Goal: Task Accomplishment & Management: Manage account settings

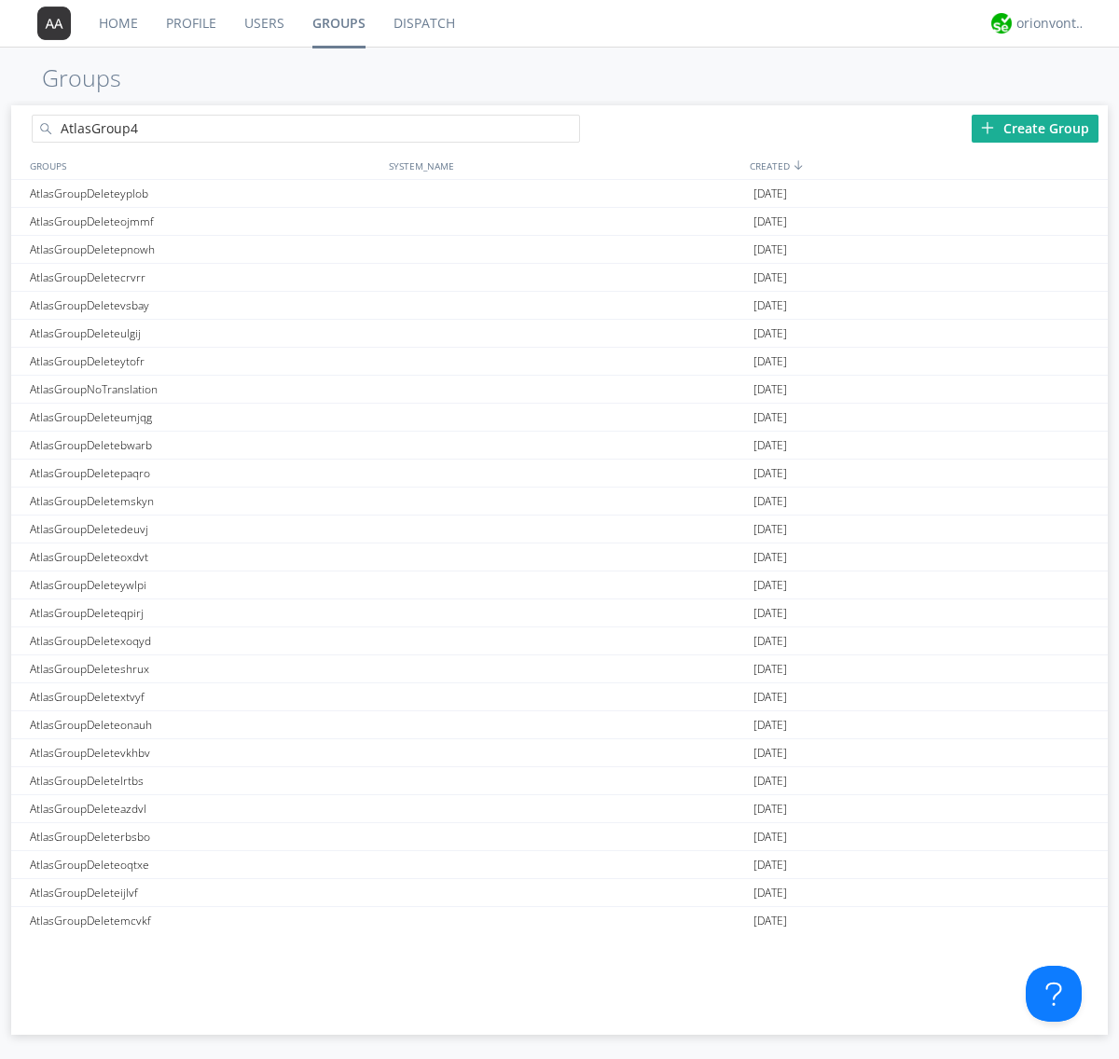
type input "AtlasGroup4"
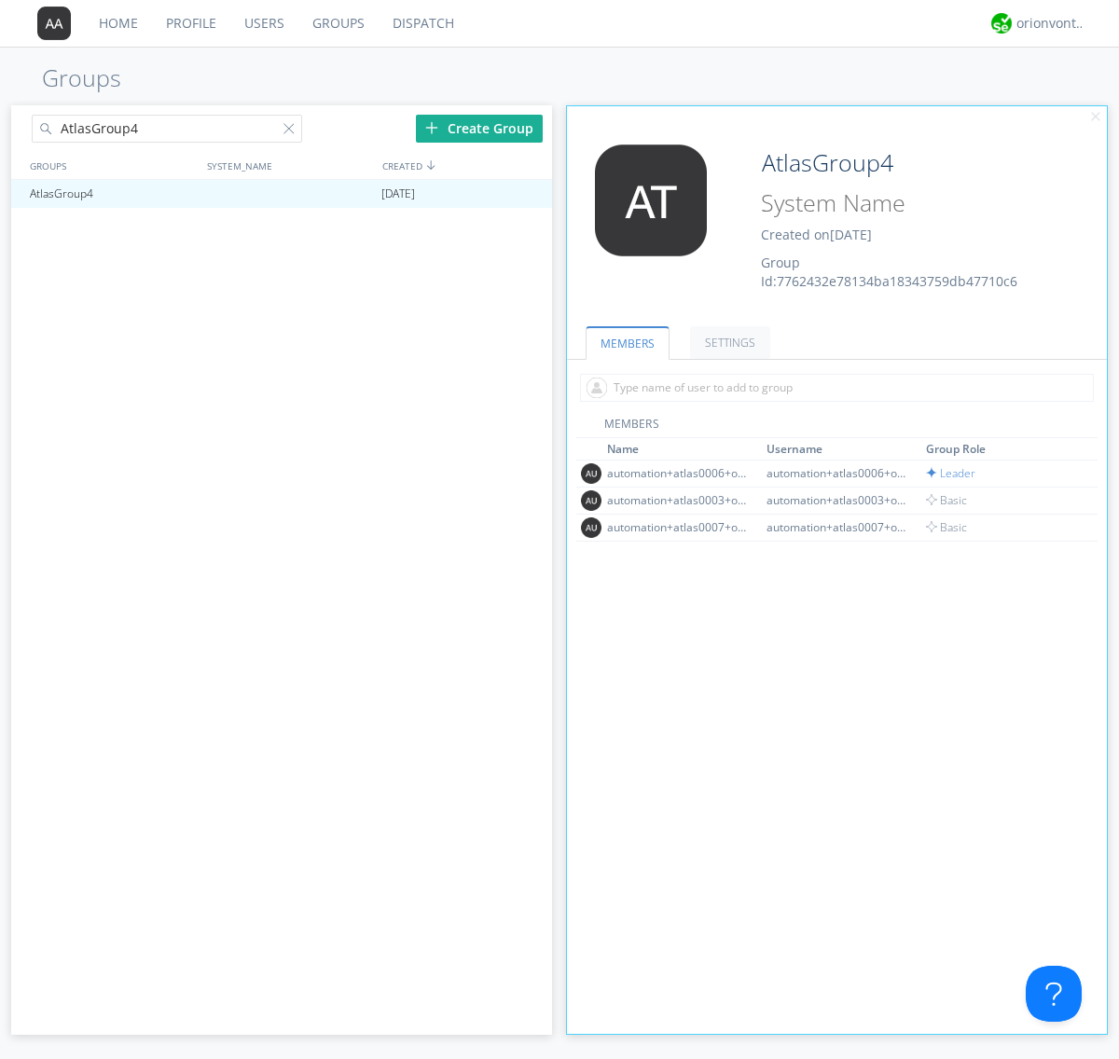
click at [727, 342] on link "SETTINGS" at bounding box center [730, 342] width 80 height 33
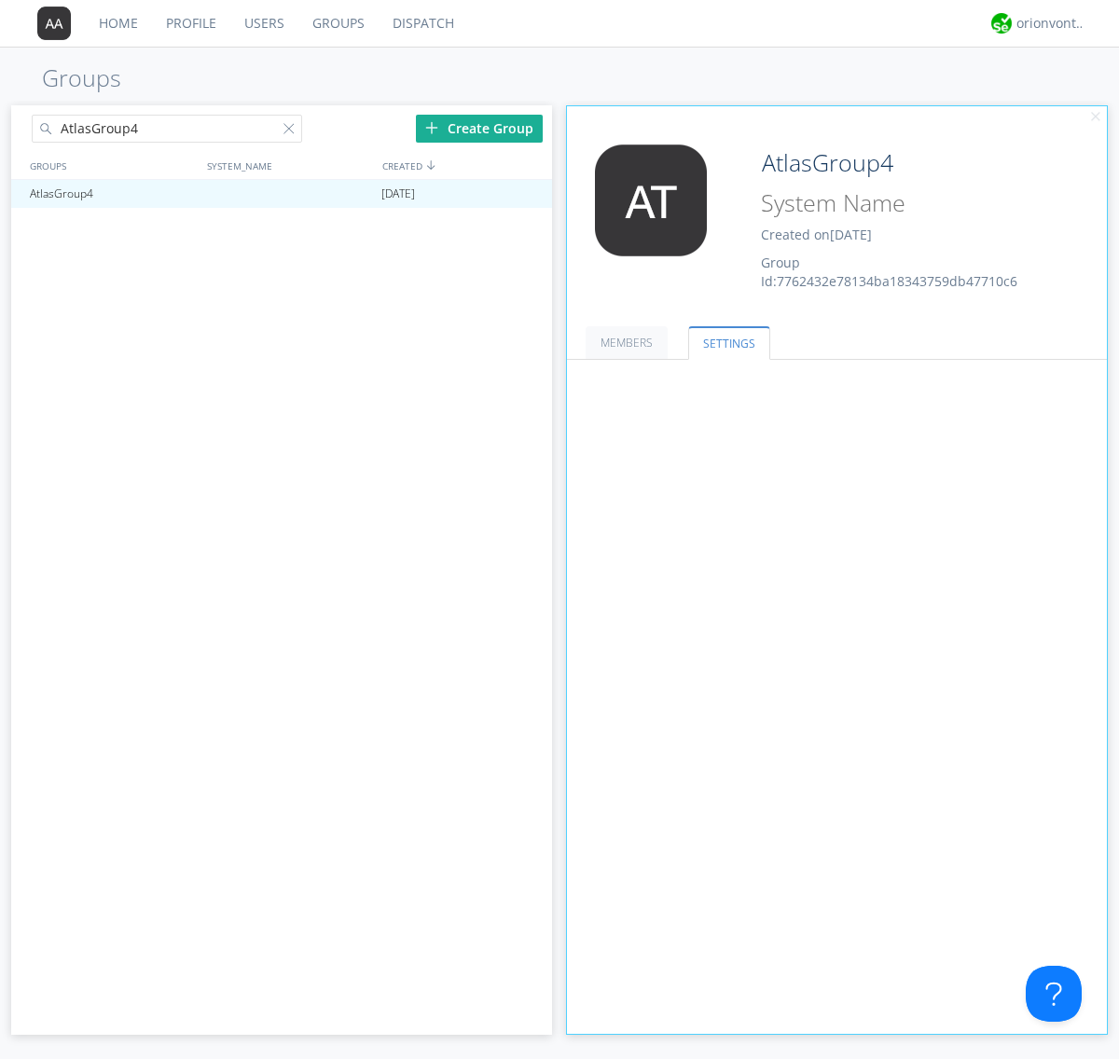
click at [0, 0] on button "Everyone" at bounding box center [0, 0] width 0 height 0
click at [0, 0] on link "Leaders only" at bounding box center [0, 0] width 0 height 0
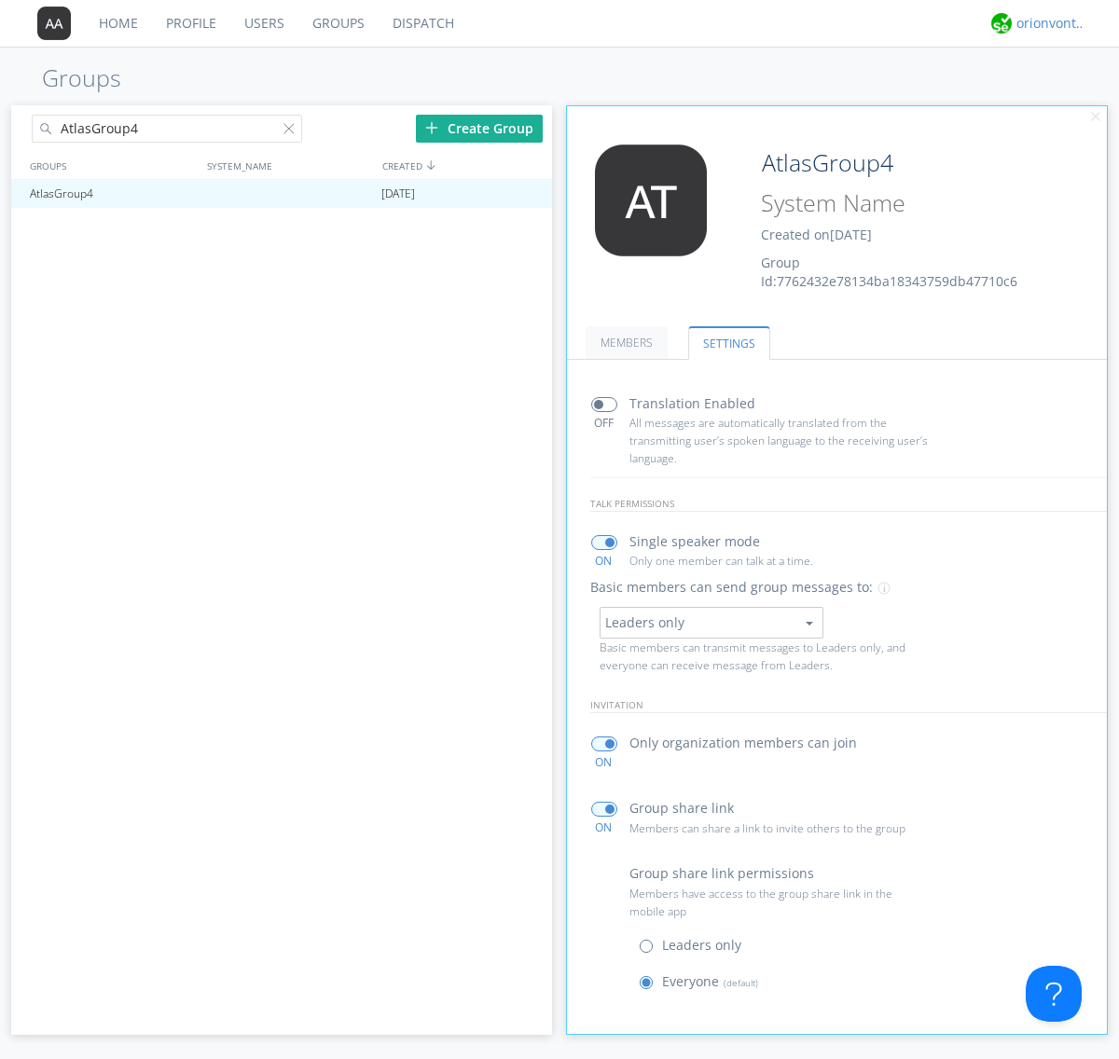
click at [1046, 23] on div "orionvontas+atlas+automation+org2" at bounding box center [1051, 23] width 70 height 19
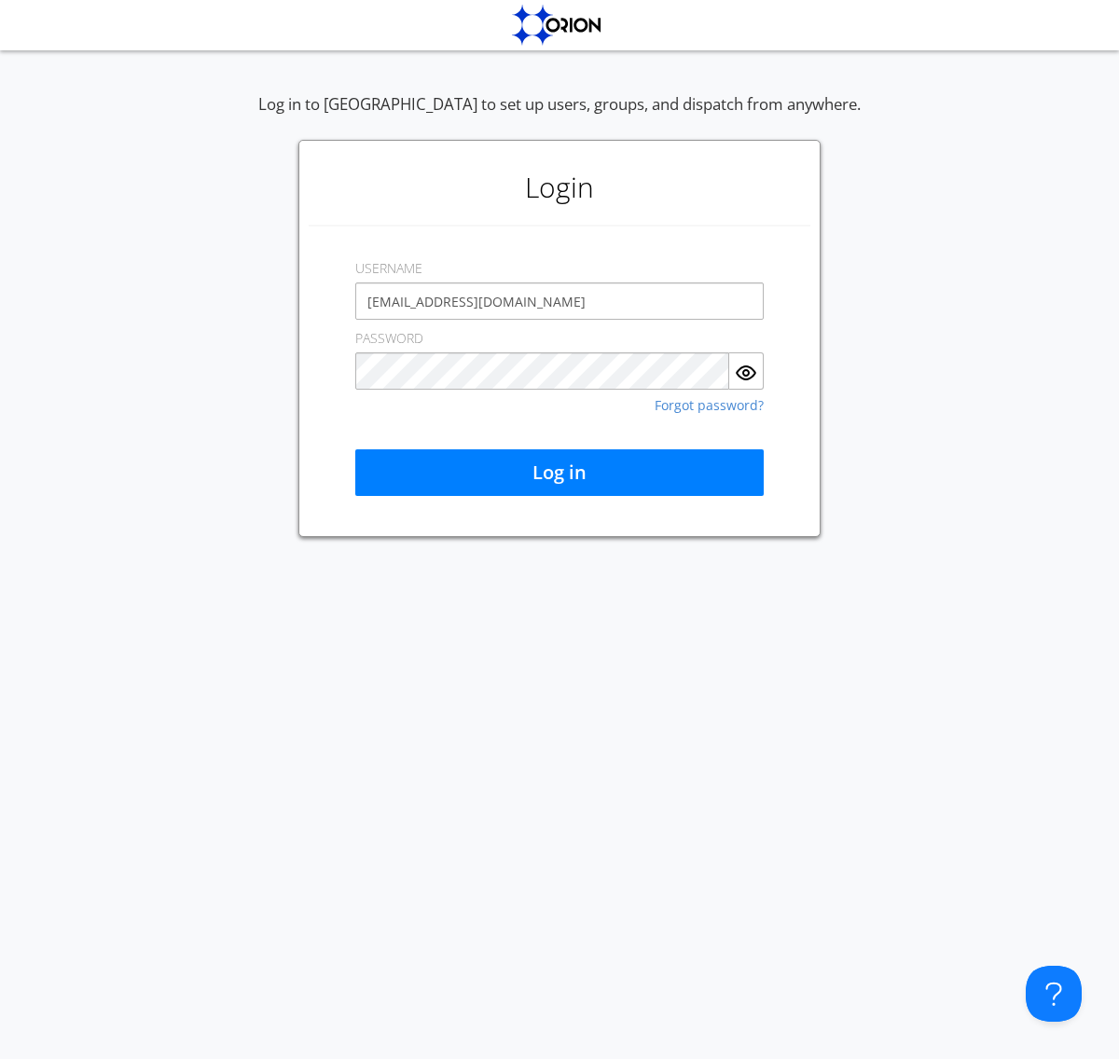
type input "[EMAIL_ADDRESS][DOMAIN_NAME]"
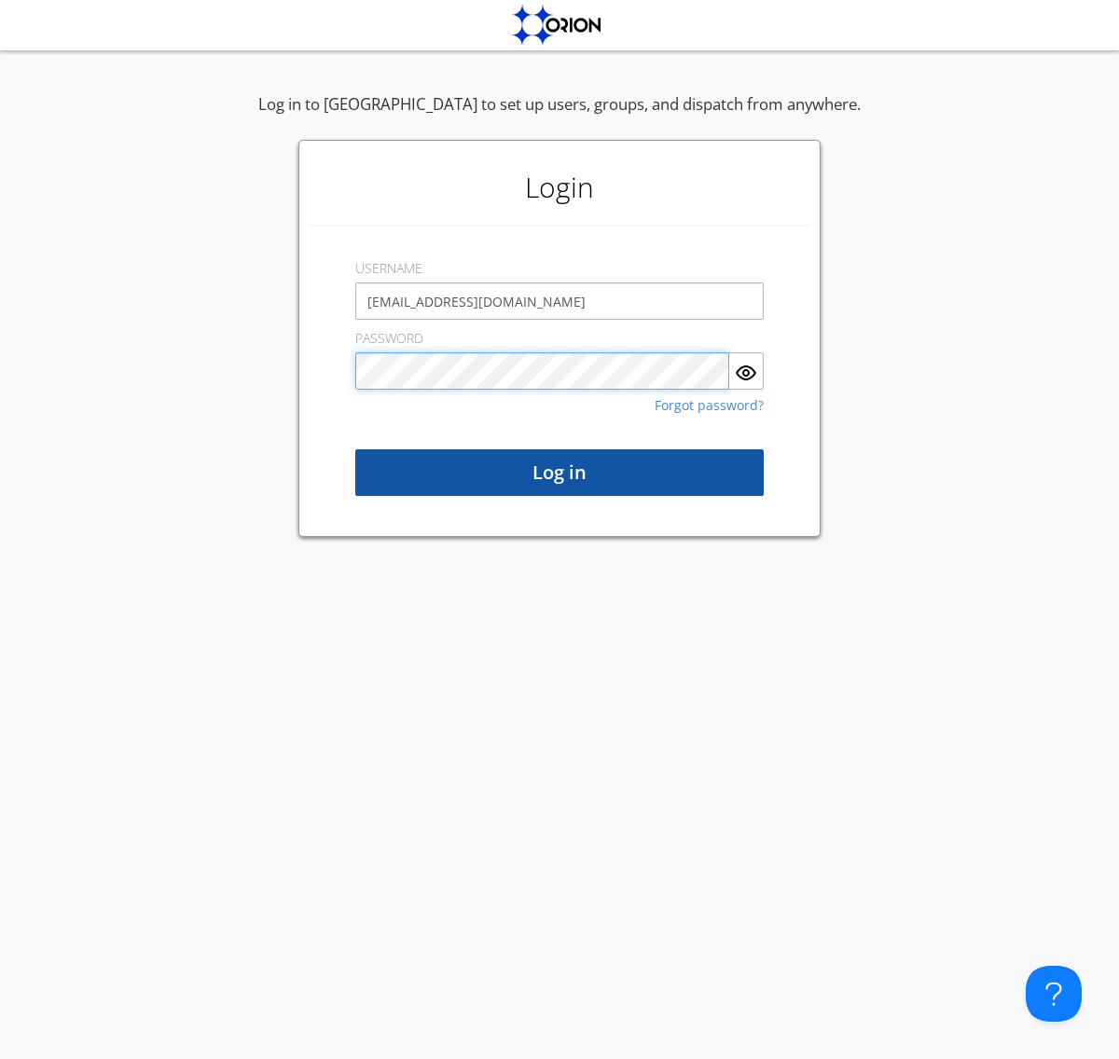
click at [559, 473] on button "Log in" at bounding box center [559, 472] width 408 height 47
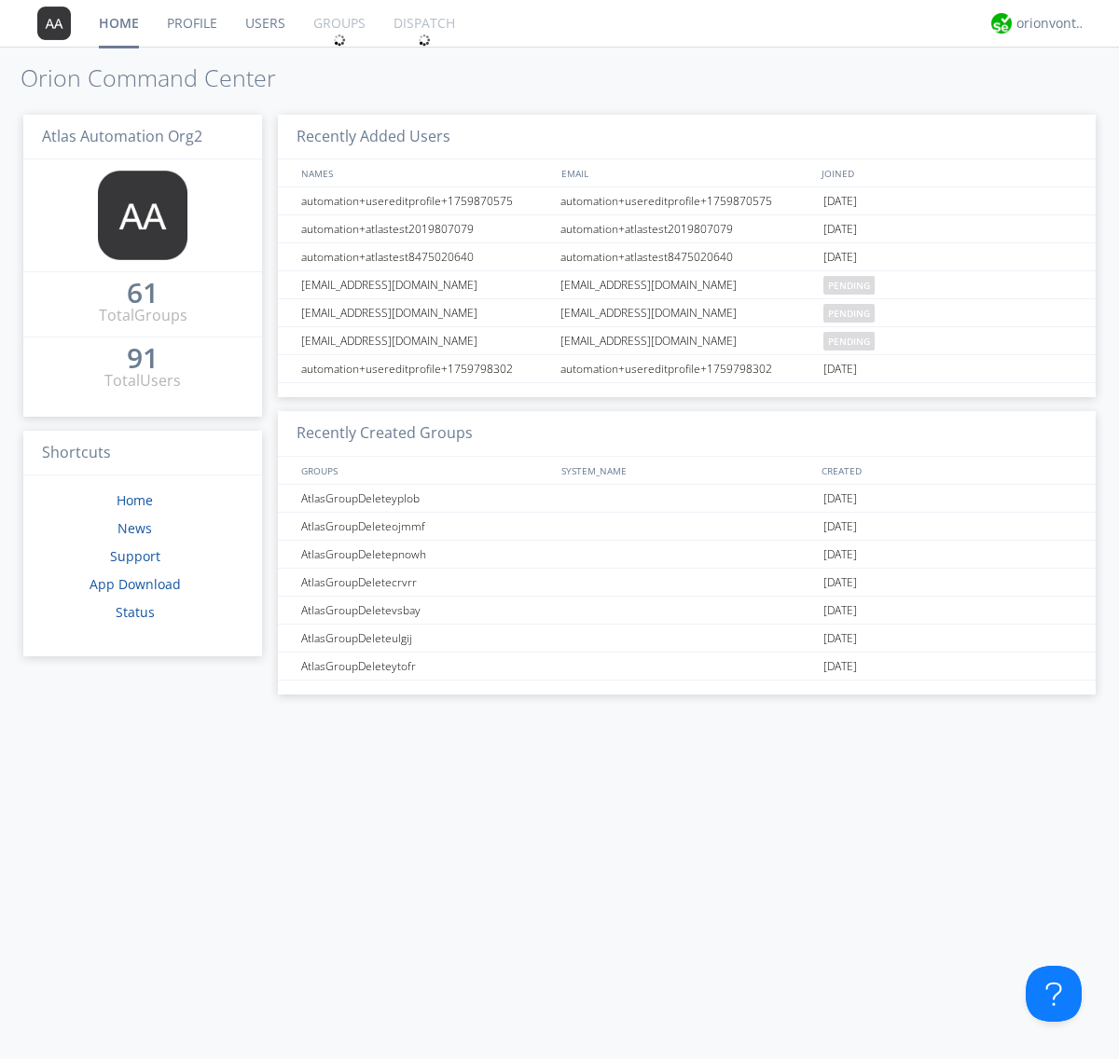
click at [337, 23] on link "Groups" at bounding box center [339, 23] width 80 height 47
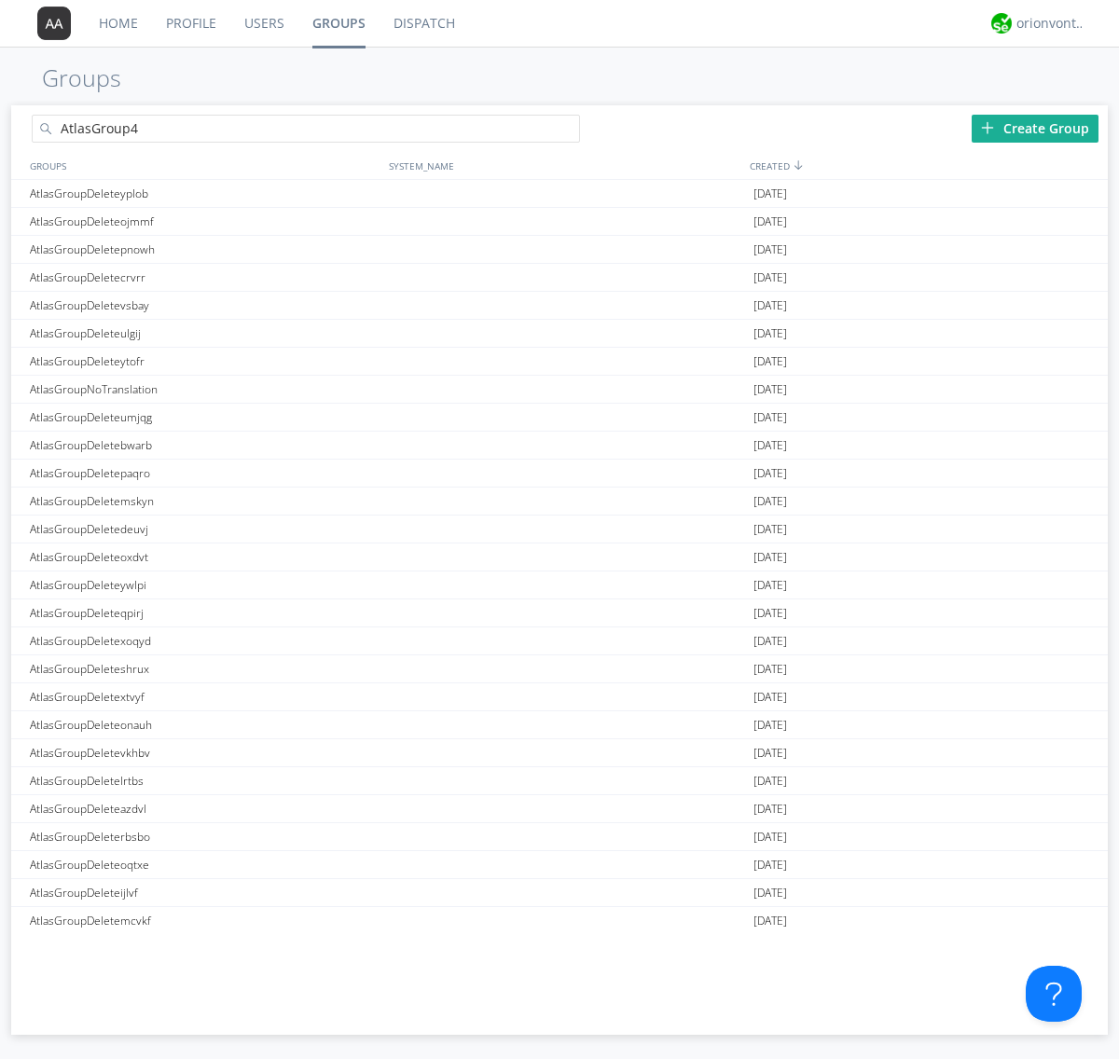
type input "AtlasGroup4"
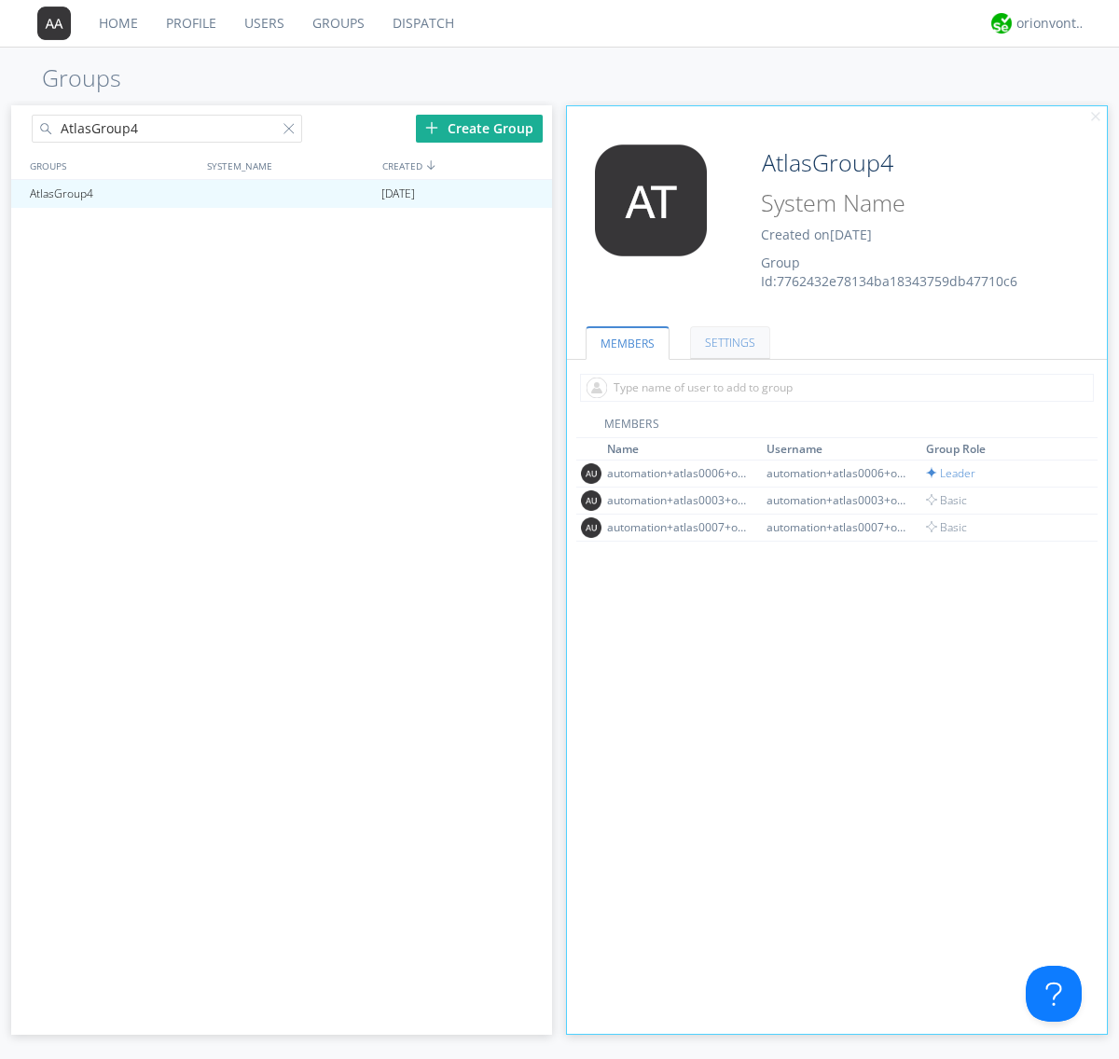
click at [727, 342] on link "SETTINGS" at bounding box center [730, 342] width 80 height 33
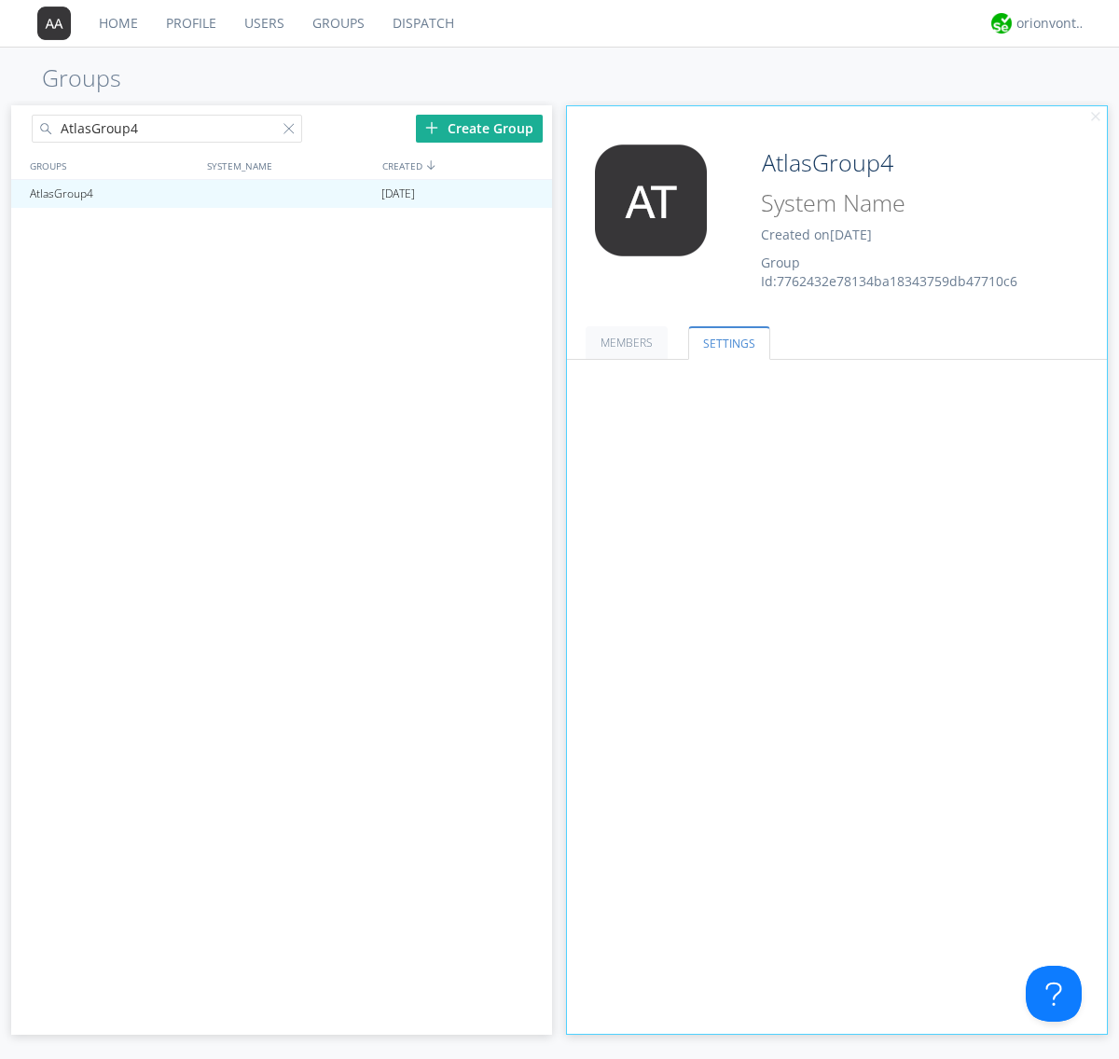
click at [0, 0] on button "Leaders only" at bounding box center [0, 0] width 0 height 0
click at [0, 0] on link "No One (Direct Messages Only)" at bounding box center [0, 0] width 0 height 0
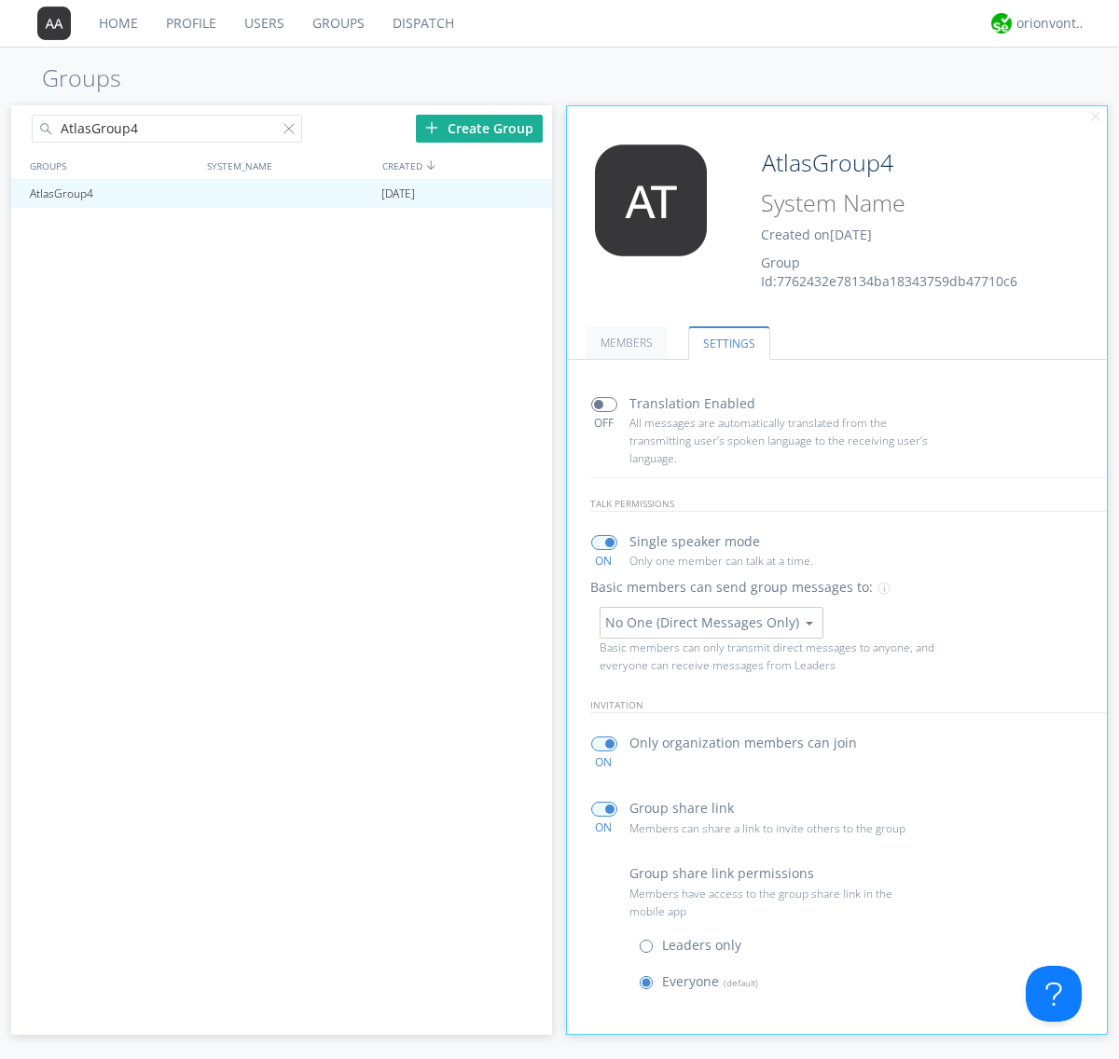
click at [710, 622] on button "No One (Direct Messages Only)" at bounding box center [711, 623] width 224 height 32
click at [0, 0] on link "Everyone" at bounding box center [0, 0] width 0 height 0
click at [1046, 23] on div "orionvontas+atlas+automation+org2" at bounding box center [1051, 23] width 70 height 19
